Goal: Task Accomplishment & Management: Manage account settings

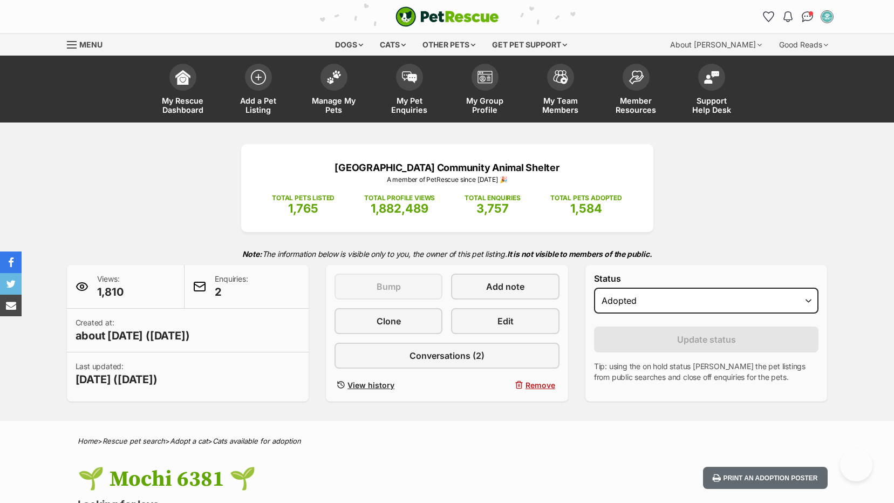
select select "rehomed"
click at [330, 94] on link "Manage My Pets" at bounding box center [334, 90] width 76 height 64
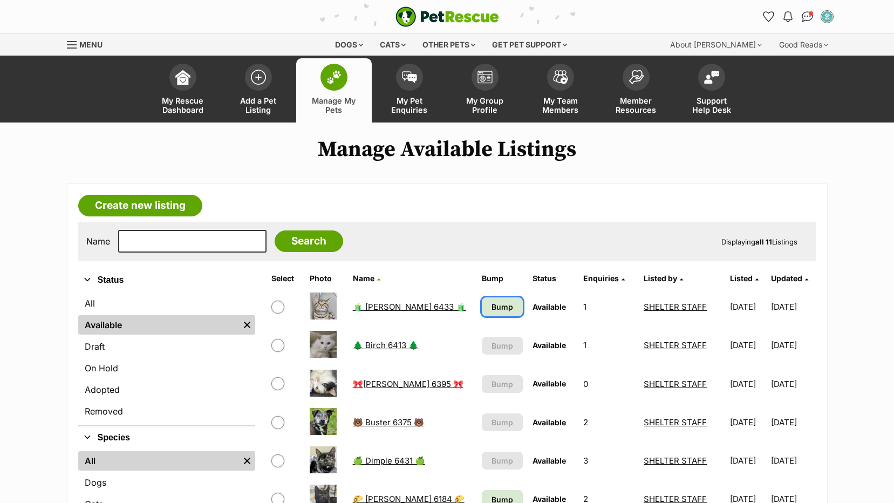
click at [492, 304] on span "Bump" at bounding box center [503, 306] width 22 height 11
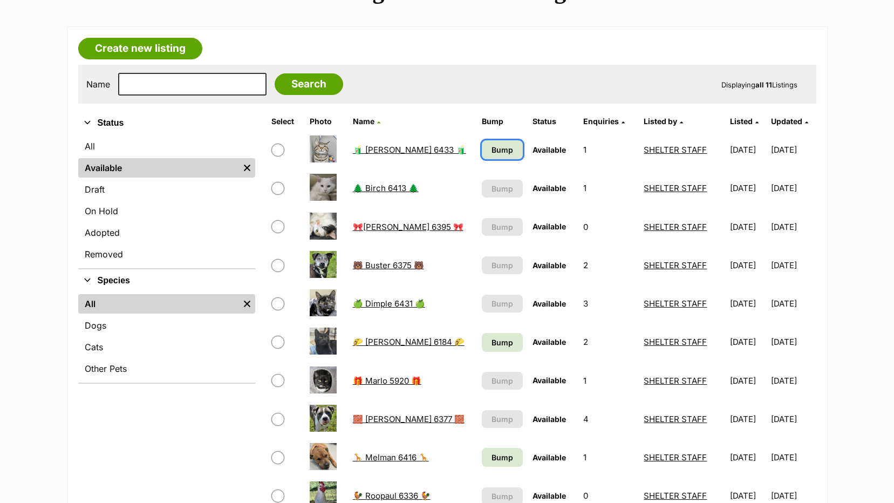
scroll to position [162, 0]
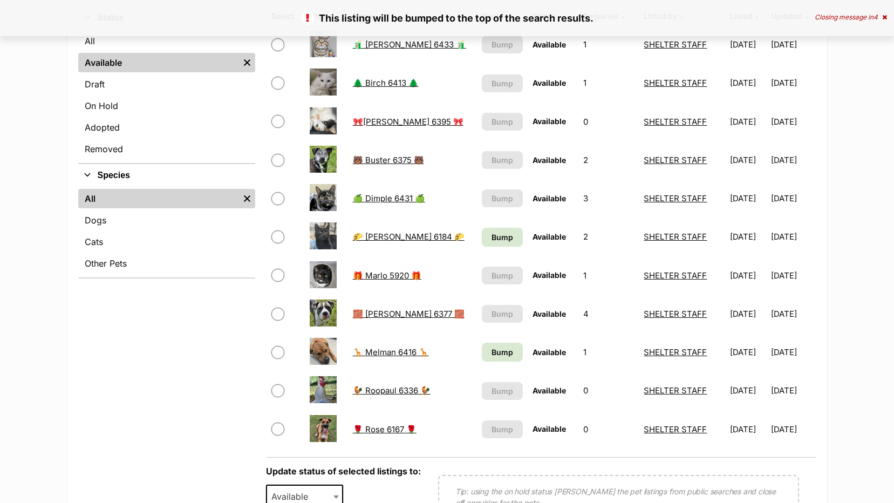
scroll to position [270, 0]
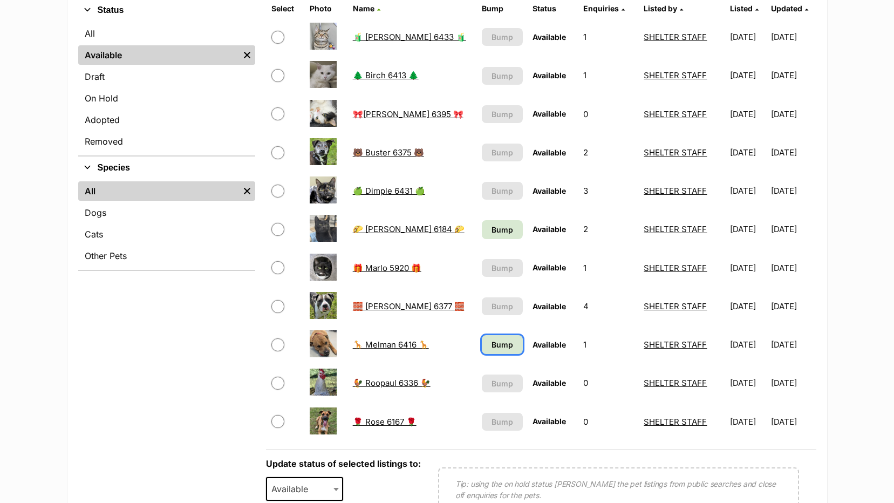
click at [492, 345] on span "Bump" at bounding box center [503, 344] width 22 height 11
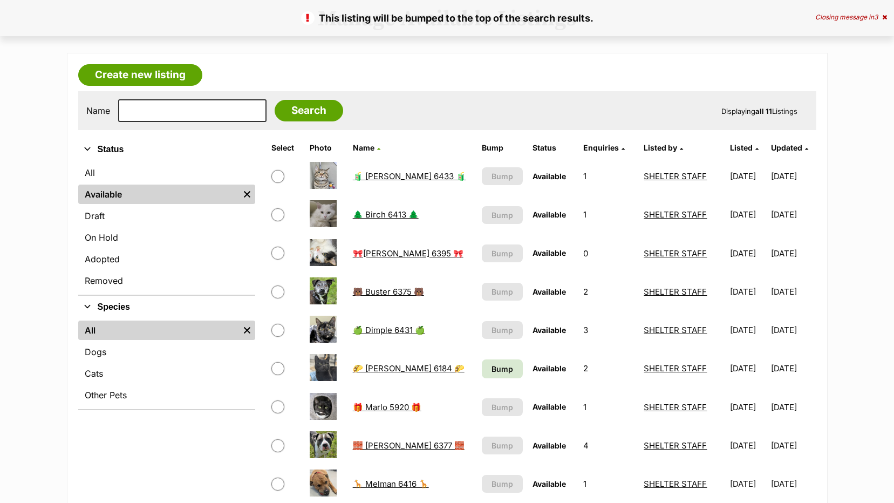
scroll to position [162, 0]
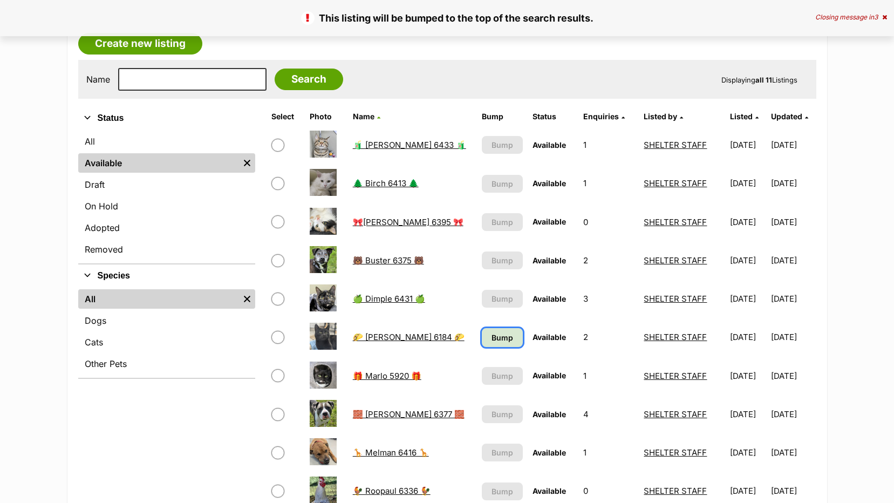
click at [492, 334] on span "Bump" at bounding box center [503, 337] width 22 height 11
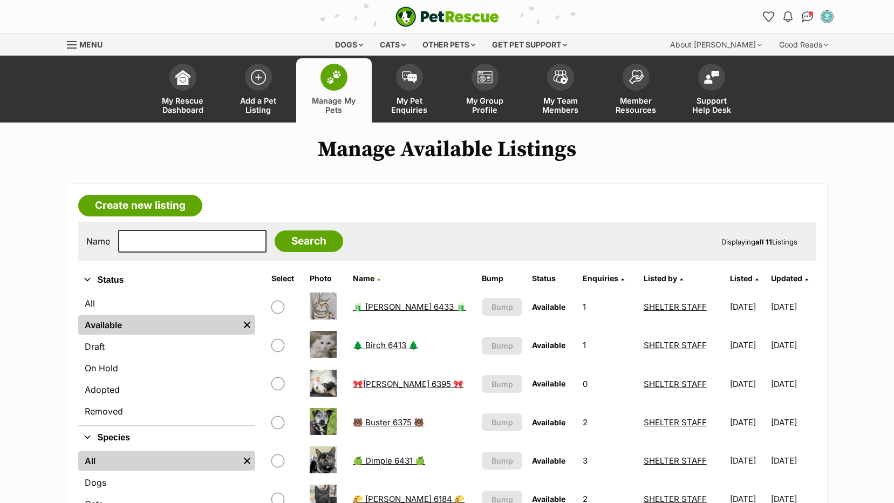
click at [328, 102] on span "Manage My Pets" at bounding box center [334, 105] width 49 height 18
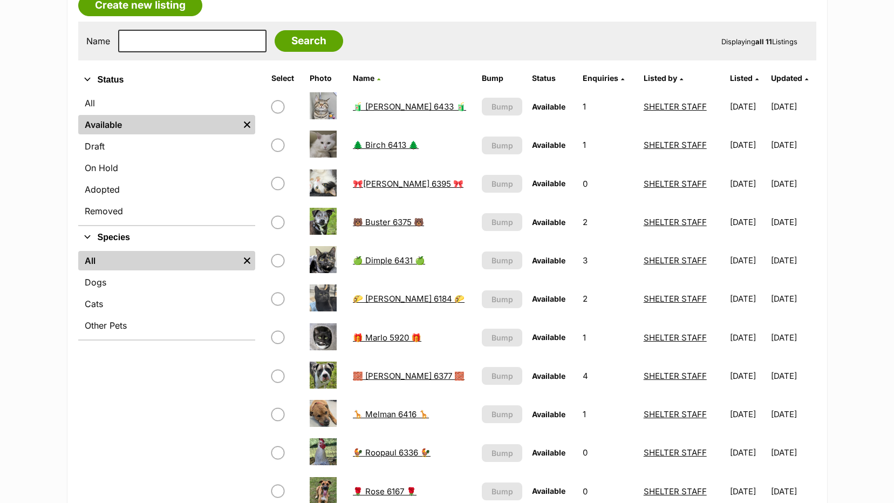
scroll to position [324, 0]
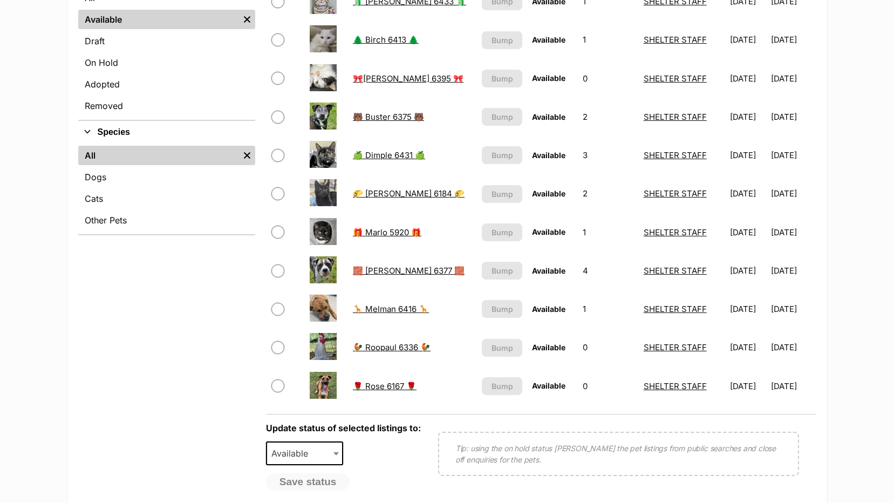
scroll to position [212, 0]
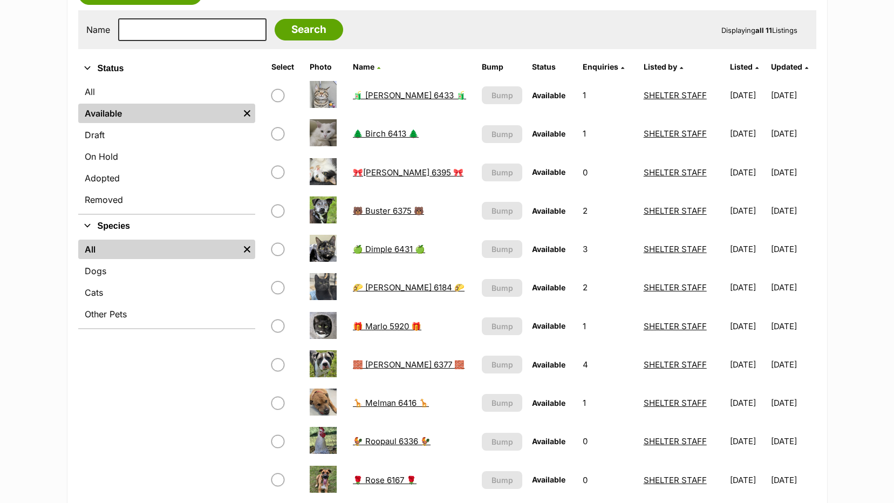
click at [389, 364] on link "🧱 [PERSON_NAME] 6377 🧱" at bounding box center [409, 364] width 112 height 10
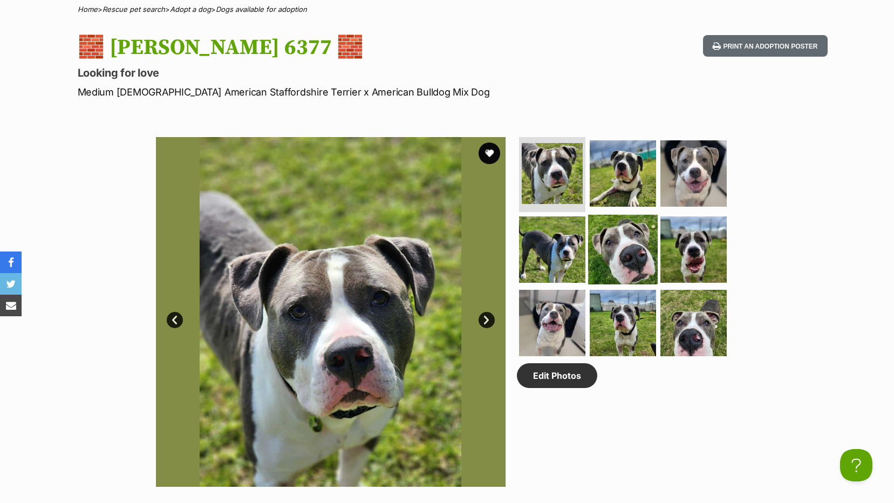
click at [629, 247] on img at bounding box center [623, 250] width 70 height 70
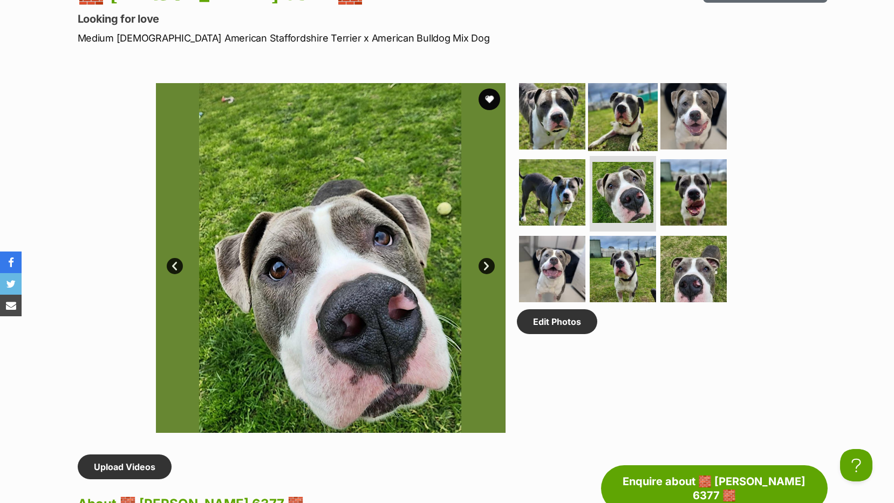
click at [611, 97] on img at bounding box center [623, 116] width 70 height 70
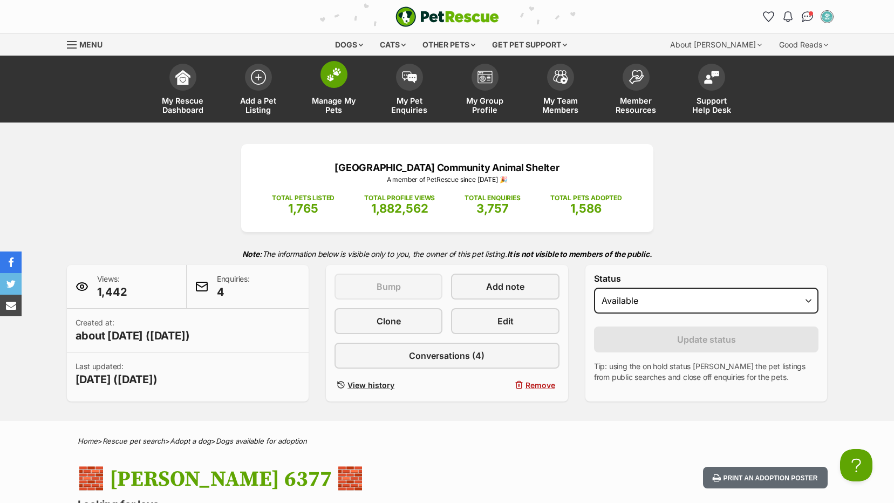
click at [336, 105] on span "Manage My Pets" at bounding box center [334, 105] width 49 height 18
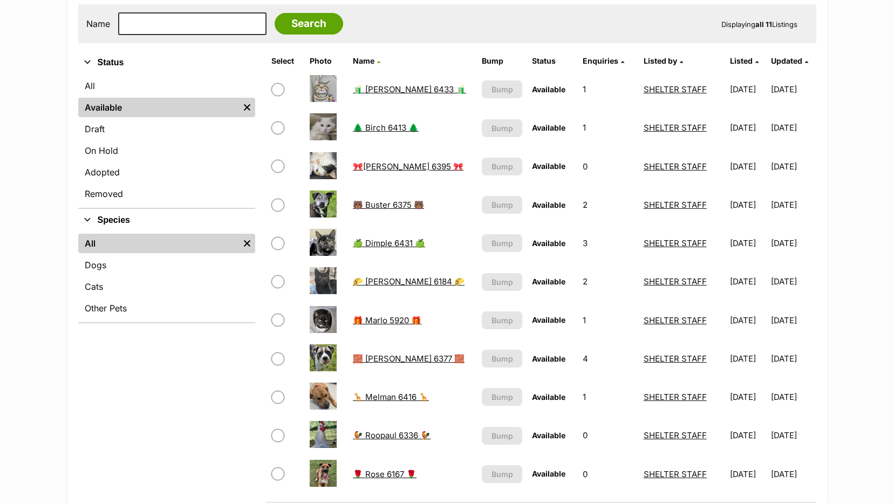
scroll to position [216, 0]
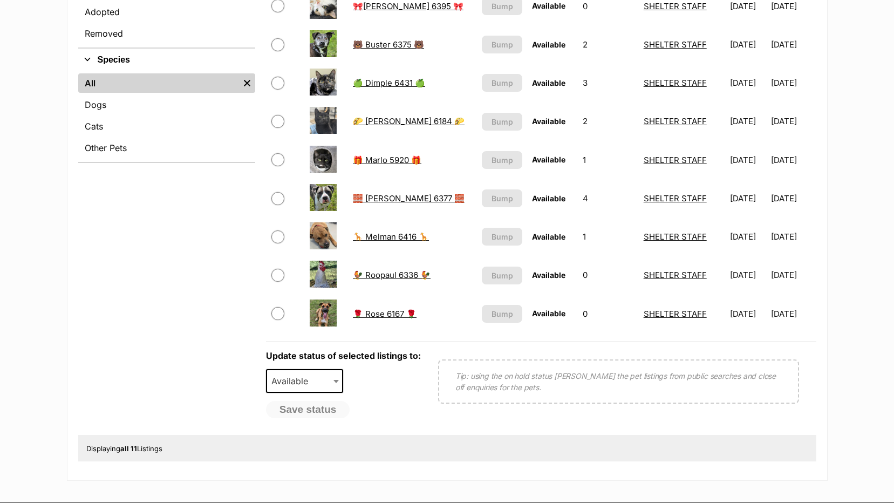
scroll to position [216, 0]
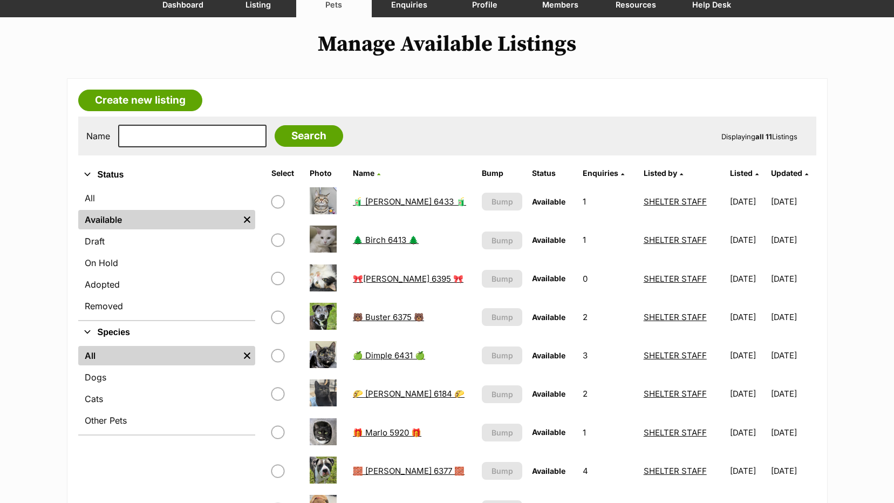
scroll to position [216, 0]
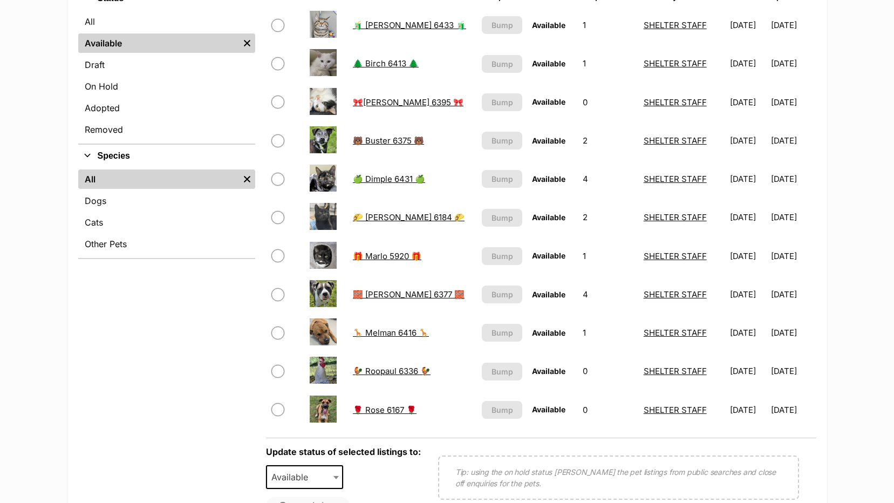
scroll to position [108, 0]
